Goal: Task Accomplishment & Management: Manage account settings

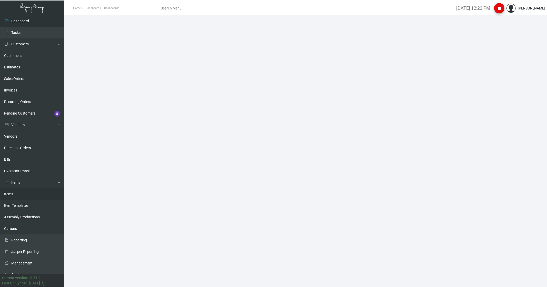
click at [9, 193] on link "Items" at bounding box center [32, 195] width 64 height 12
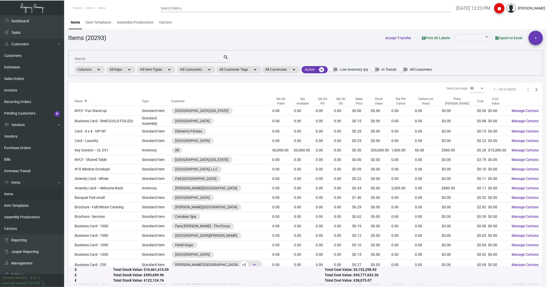
click at [89, 60] on input "Search" at bounding box center [149, 59] width 149 height 4
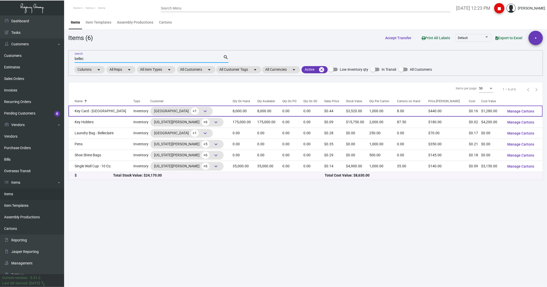
type input "bellec"
click at [85, 112] on td "Key Card - [GEOGRAPHIC_DATA]" at bounding box center [101, 111] width 65 height 11
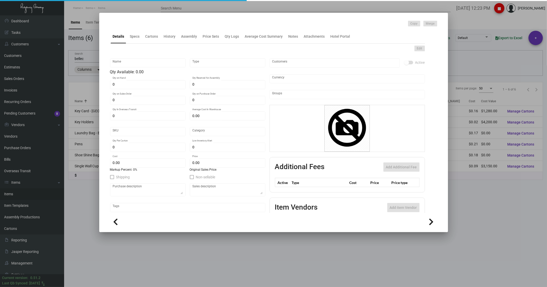
type input "Key Card - [GEOGRAPHIC_DATA]"
type input "Inventory"
type input "8,000"
type input "20,000"
type input "$ 0.175"
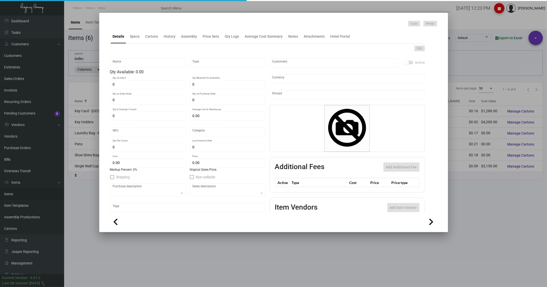
type input "712"
type input "Standard"
type input "1,000"
type input "6,000"
type input "$ 0.16"
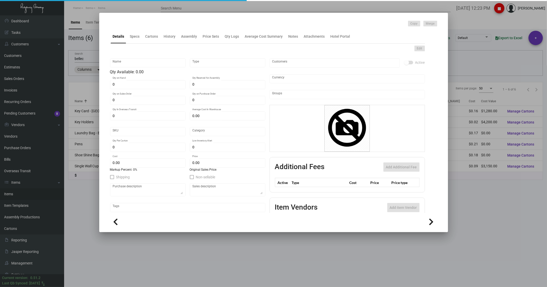
type input "$ 0.44"
type textarea "CR80 30 mill white dull PVC Prints 2/2, 2 PMS colors Matte laminate Ving 1K"
checkbox input "true"
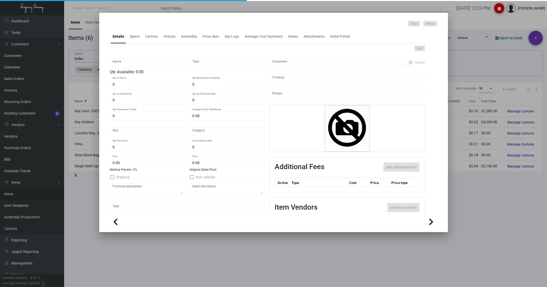
type input "United States Dollar $"
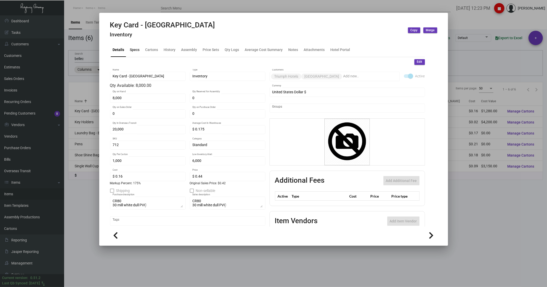
click at [136, 50] on div "Specs" at bounding box center [135, 49] width 10 height 5
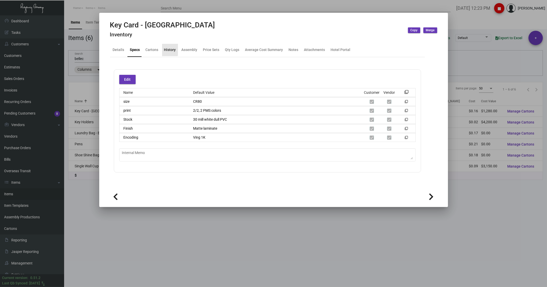
click at [166, 46] on div "History" at bounding box center [170, 50] width 16 height 12
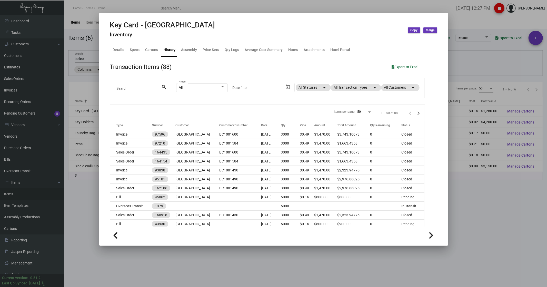
click at [82, 199] on div at bounding box center [273, 143] width 547 height 287
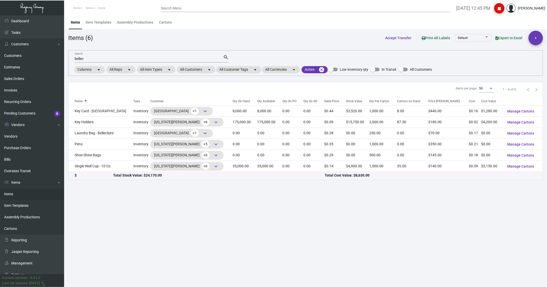
click at [96, 60] on input "bellec" at bounding box center [149, 59] width 149 height 4
type input "b"
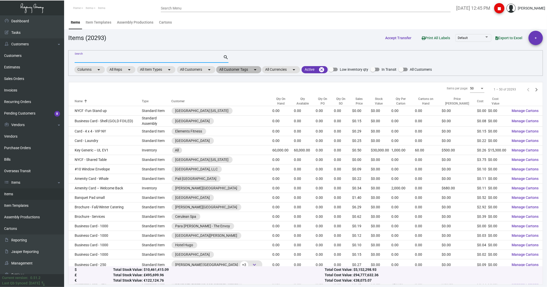
click at [236, 70] on mat-chip "All Customer Tags arrow_drop_down" at bounding box center [238, 69] width 45 height 7
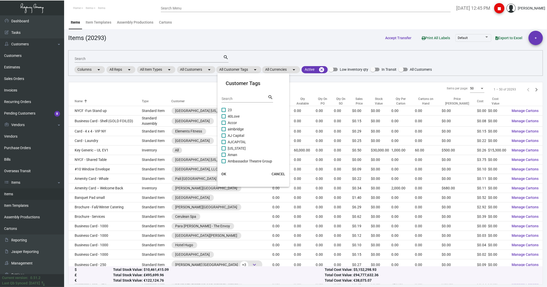
click at [199, 71] on div at bounding box center [273, 143] width 547 height 287
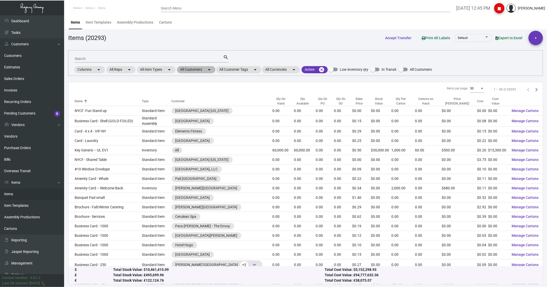
click at [195, 70] on mat-chip "All Customers arrow_drop_down" at bounding box center [196, 69] width 38 height 7
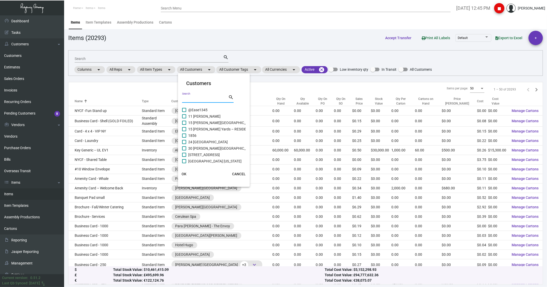
click at [195, 100] on input "Search" at bounding box center [205, 99] width 46 height 4
type input "mandarin"
click at [207, 129] on span "Mandarin Oriental [US_STATE]" at bounding box center [211, 129] width 47 height 6
click at [184, 131] on input "Mandarin Oriental [US_STATE]" at bounding box center [184, 131] width 0 height 0
checkbox input "true"
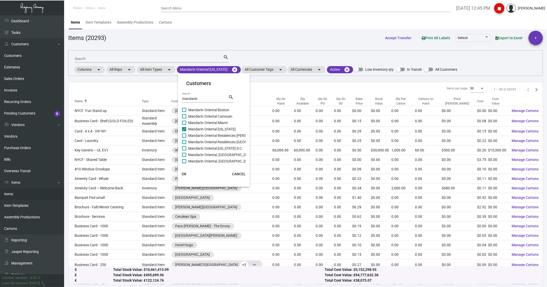
click at [185, 173] on span "OK" at bounding box center [184, 174] width 5 height 4
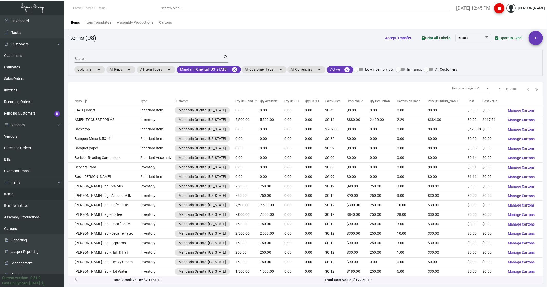
click at [241, 100] on div "Qty On Hand" at bounding box center [244, 101] width 17 height 5
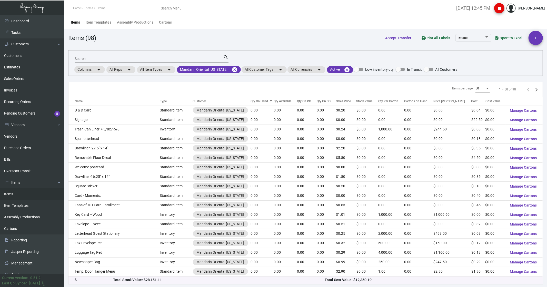
click at [251, 100] on div "Qty On Hand" at bounding box center [259, 101] width 17 height 5
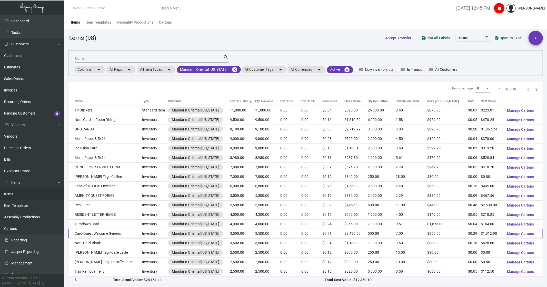
click at [114, 235] on td "Card-Guest Welcome Generic" at bounding box center [106, 233] width 74 height 9
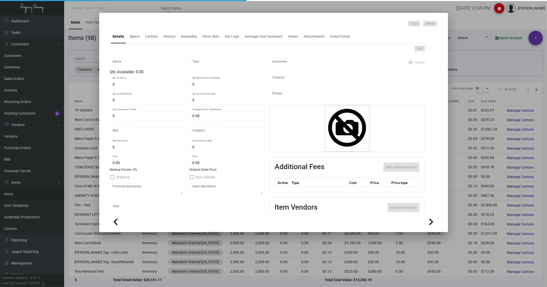
type input "Card-Guest Welcome Generic"
type input "Inventory"
type input "3,500"
type input "$ 0.00"
type input "MWC"
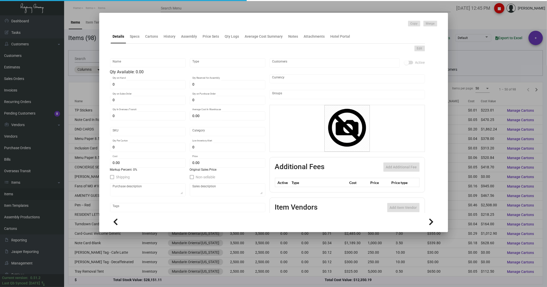
type input "Standard"
type input "500"
type input "$ 0.2894"
type input "$ 0.71"
type textarea "size 5.88x10.31 Strathmore Premium Pastelle Bright White #80 Cover stock, print…"
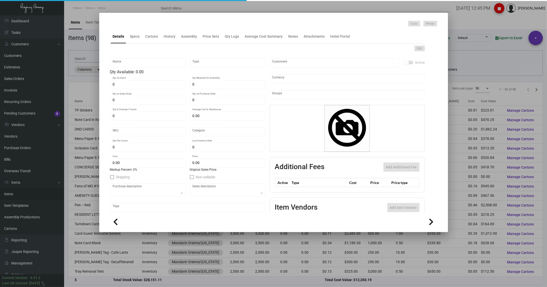
type textarea "size 5.88x10.31 Strathmore Premium Pastelle Bright White #80 Cover stock, print…"
checkbox input "true"
type input "United States Dollar $"
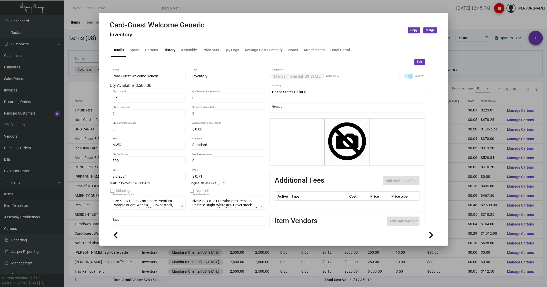
click at [166, 47] on div "History" at bounding box center [170, 49] width 12 height 5
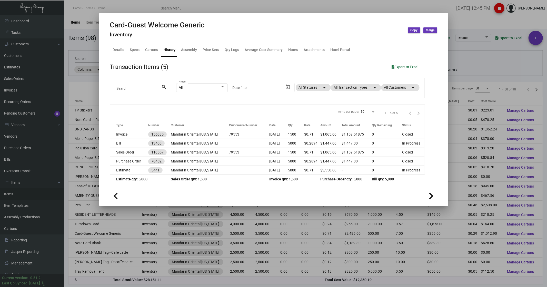
scroll to position [85, 0]
click at [81, 55] on div at bounding box center [273, 143] width 547 height 287
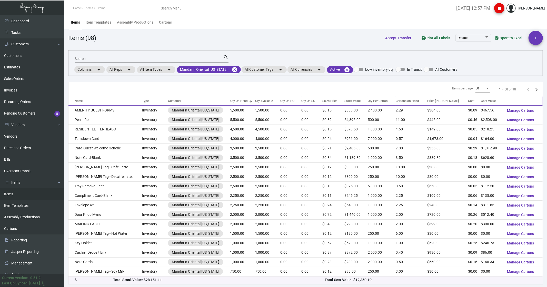
scroll to position [28, 0]
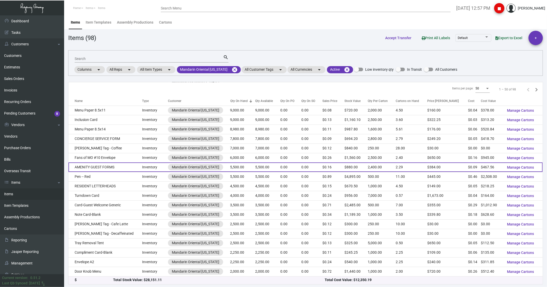
click at [101, 171] on td "AMENITY GUEST FORMS" at bounding box center [106, 167] width 74 height 9
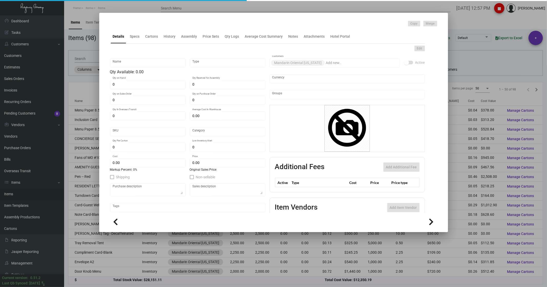
type input "AMENITY GUEST FORMS"
type input "Inventory"
type input "5,500"
type input "$ 0.08501"
type input "Standard"
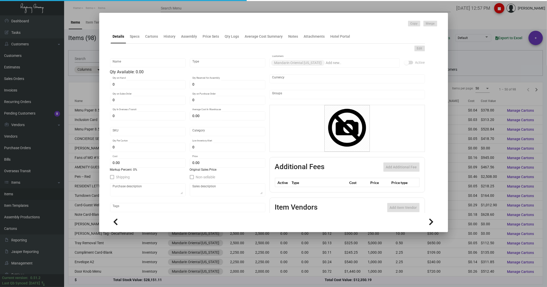
type input "2,400"
type input "$ 0.08501"
type input "$ 0.16"
checkbox input "true"
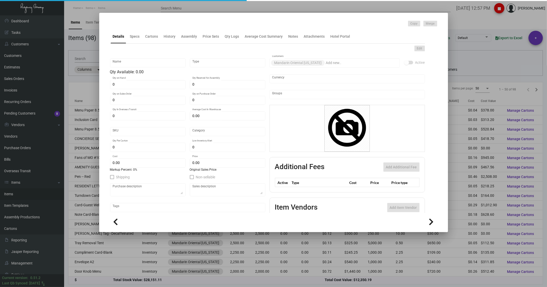
type input "United States Dollar $"
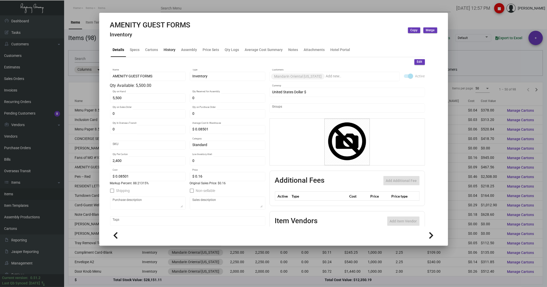
click at [169, 53] on div "History" at bounding box center [170, 50] width 16 height 12
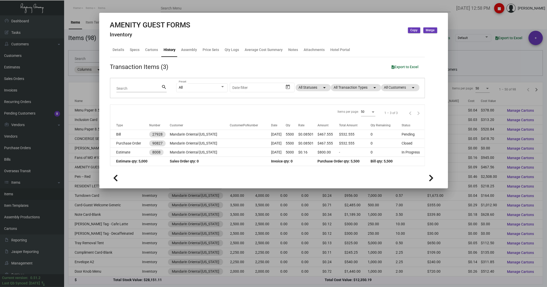
click at [488, 21] on div at bounding box center [273, 143] width 547 height 287
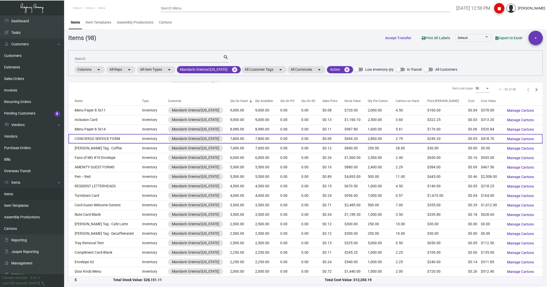
click at [102, 140] on td "CONCIERGE SERVICE FORM" at bounding box center [106, 138] width 74 height 9
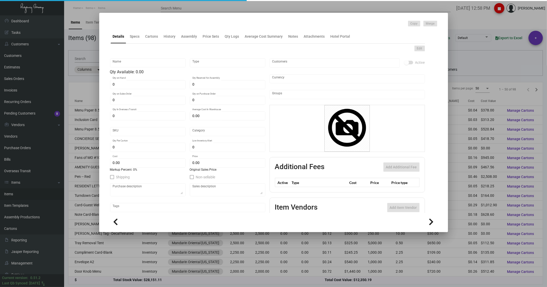
type input "CONCIERGE SERVICE FORM"
type input "Inventory"
type input "7,800"
type input "$ 0.00"
type input "1931"
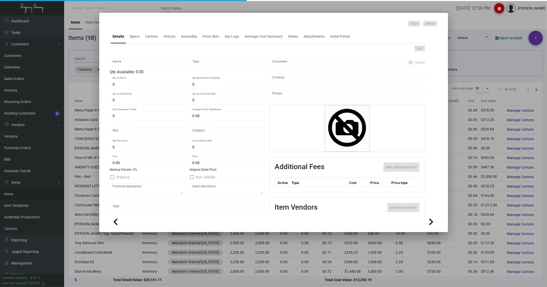
type input "Standard"
type input "2,800"
type input "$ 0.05368"
type input "$ 0.089"
type textarea "CONCIERGE SERVICE FORMS: SIZE 6-1/2 X 9-7/8+ STUB, 3 PARTS NCR: IST PART- WHITE…"
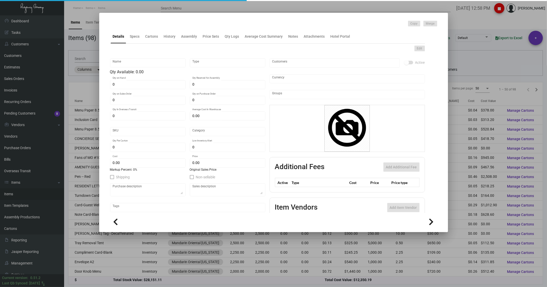
type textarea "CONCIERGE SERVICE FORMS: SIZE 6-1/2 X 9-7/8+ STUB, 3 PARTS NCR: IST PART- WHITE…"
checkbox input "true"
type input "United States Dollar $"
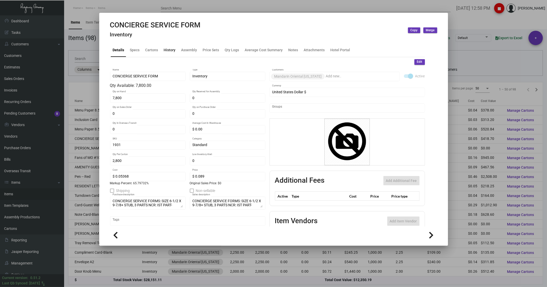
click at [166, 46] on div "History" at bounding box center [170, 50] width 16 height 12
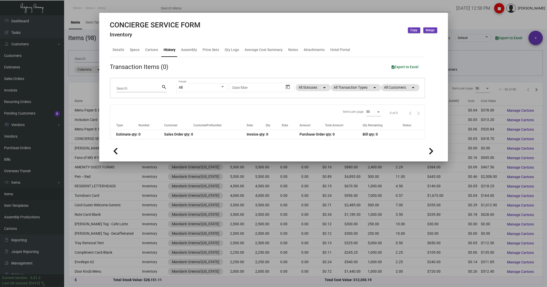
click at [301, 4] on div at bounding box center [273, 143] width 547 height 287
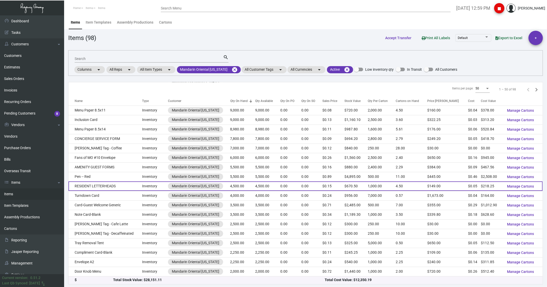
click at [111, 191] on td "RESIDENT LETTERHEADS" at bounding box center [106, 186] width 74 height 9
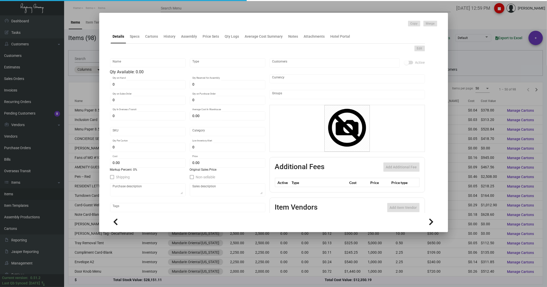
type input "RESIDENT LETTERHEADS"
type input "Inventory"
type input "4,500"
type input "$ 0.00"
type input "1969"
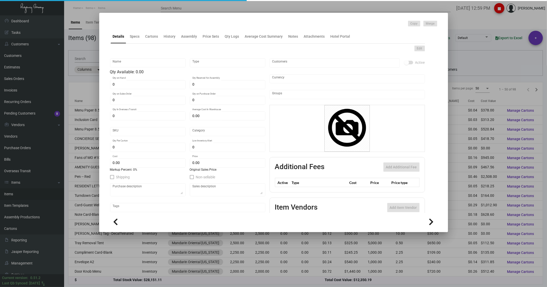
type input "Standard"
type input "1,000"
type input "$ 0.0485"
type input "$ 0.149"
type textarea "MANDARIN RESIDENCE LETTERHEADS: SIZE 8-1/2 X 11,#24 CONQUEROR BRILLIANT WHITE W…"
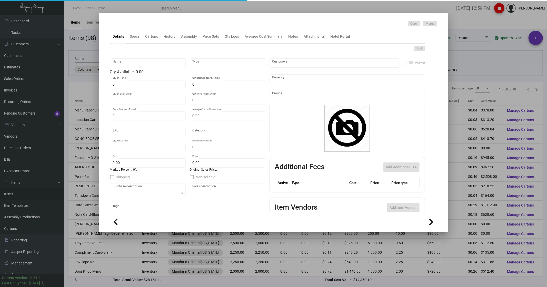
type textarea "MANDARIN RESIDENCE LETTERHEADS: SIZE 8-1/2 X 11,#24 CONQUEROR BRILLIANT WHITE W…"
checkbox input "true"
type input "United States Dollar $"
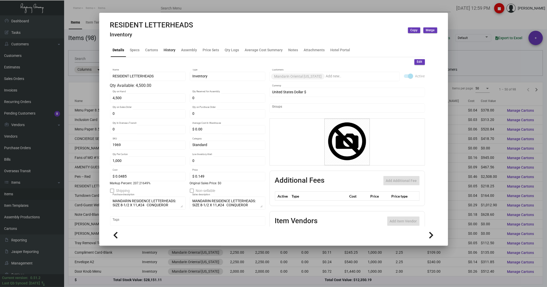
click at [171, 52] on div "History" at bounding box center [170, 49] width 12 height 5
